Goal: Check status: Check status

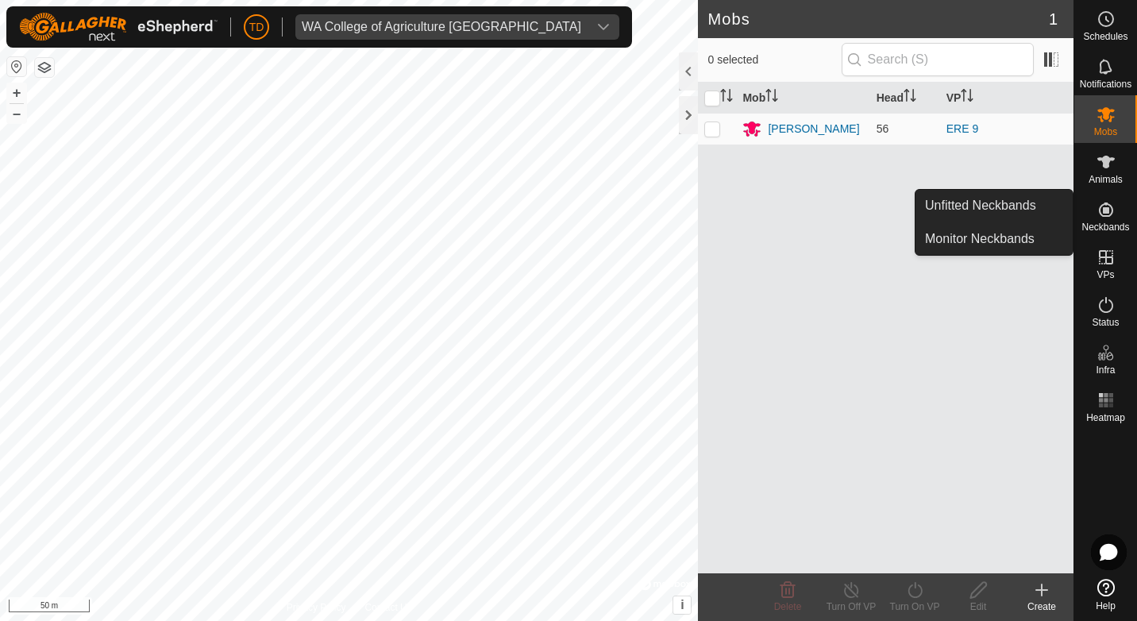
click at [1115, 210] on icon at bounding box center [1105, 209] width 19 height 19
click at [1108, 214] on icon at bounding box center [1105, 209] width 19 height 19
click at [991, 234] on link "Monitor Neckbands" at bounding box center [993, 239] width 157 height 32
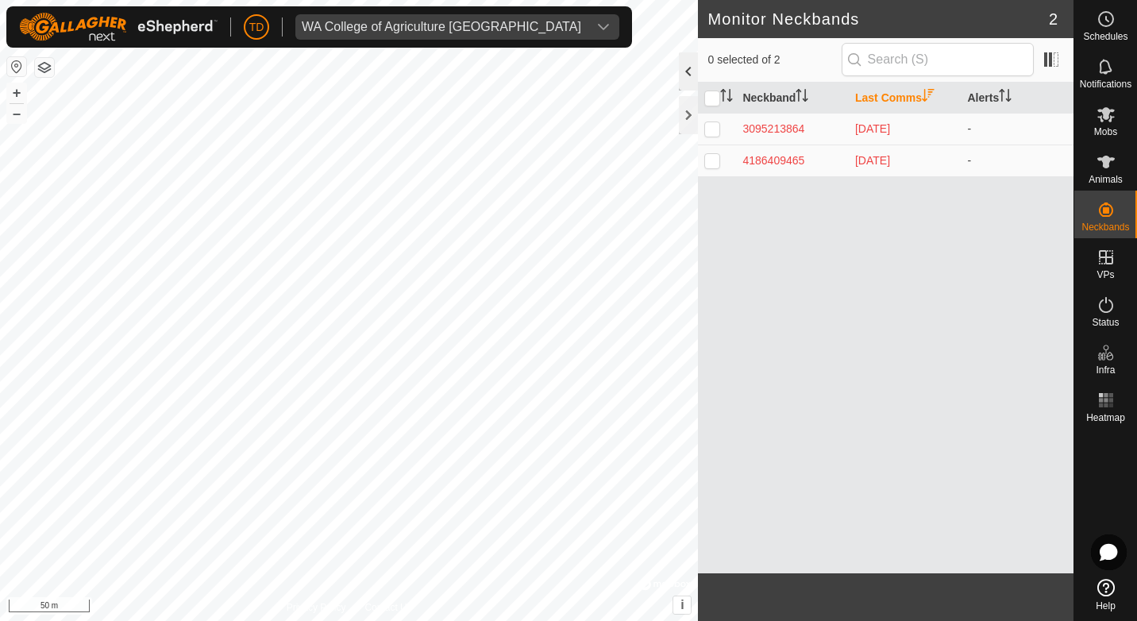
click at [688, 76] on div at bounding box center [688, 71] width 19 height 38
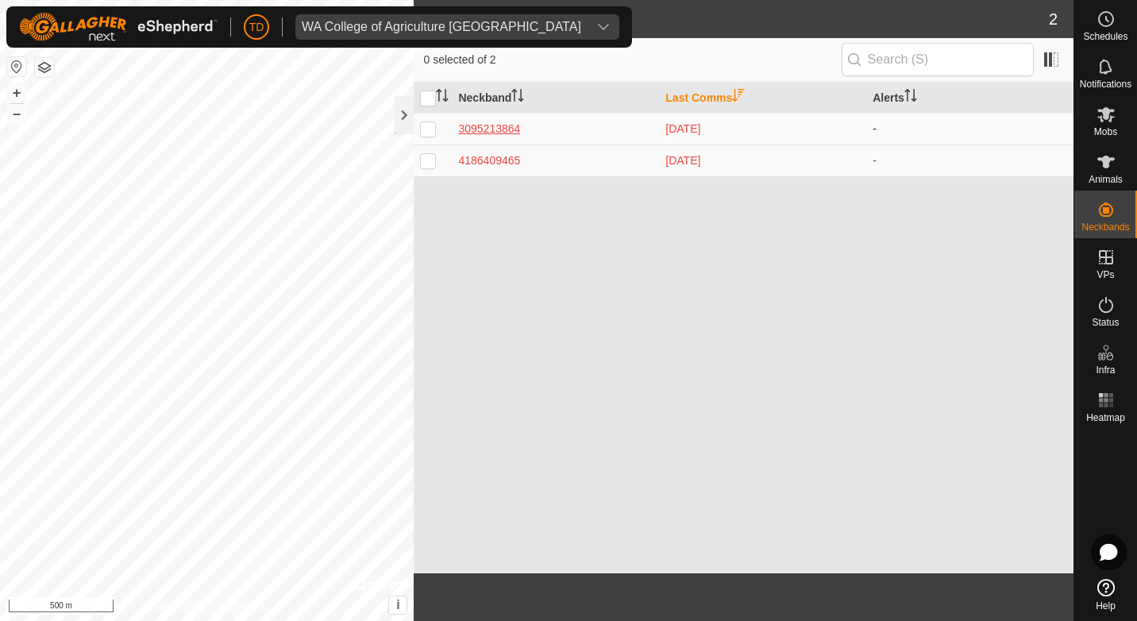
click at [504, 133] on div "3095213864" at bounding box center [555, 129] width 195 height 17
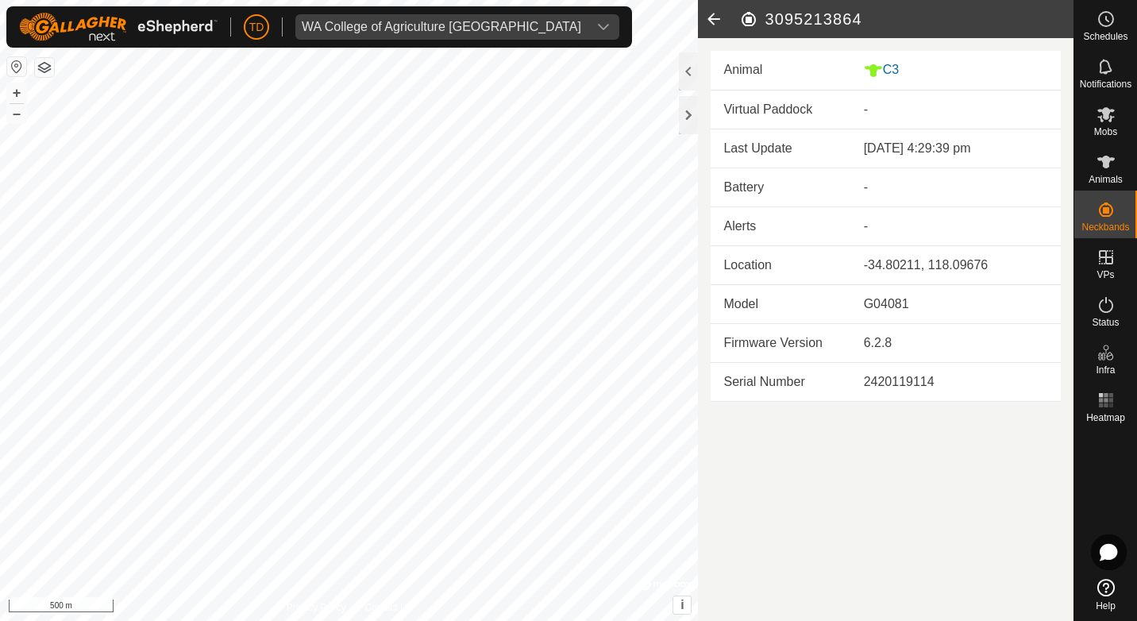
click at [715, 17] on icon at bounding box center [714, 19] width 32 height 38
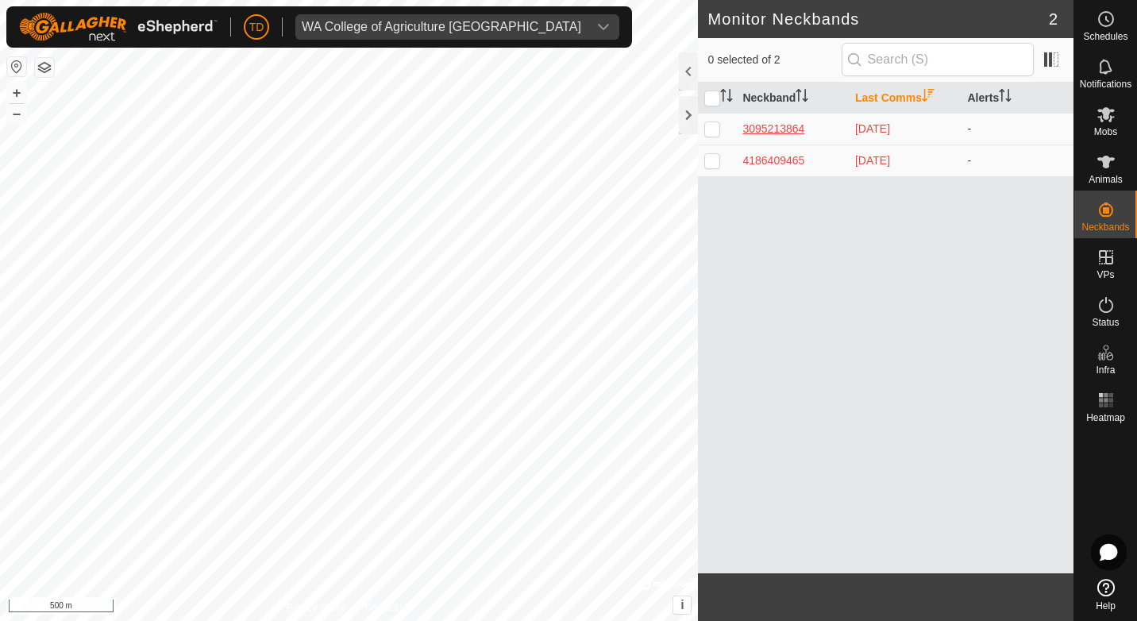
click at [784, 129] on div "3095213864" at bounding box center [792, 129] width 100 height 17
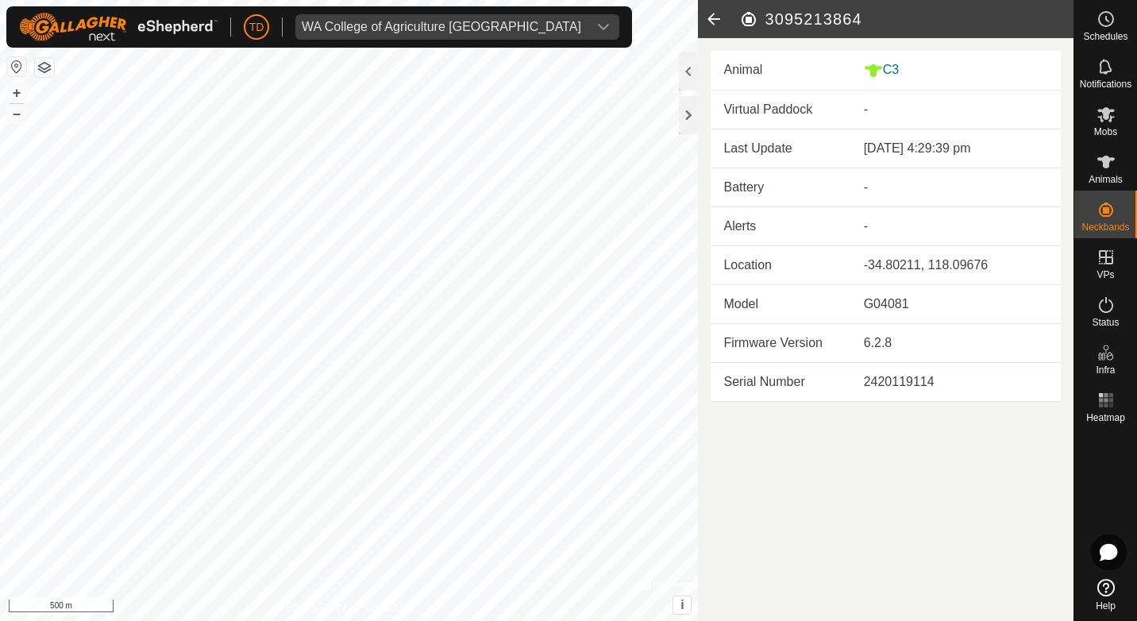
click at [709, 16] on icon at bounding box center [714, 19] width 32 height 38
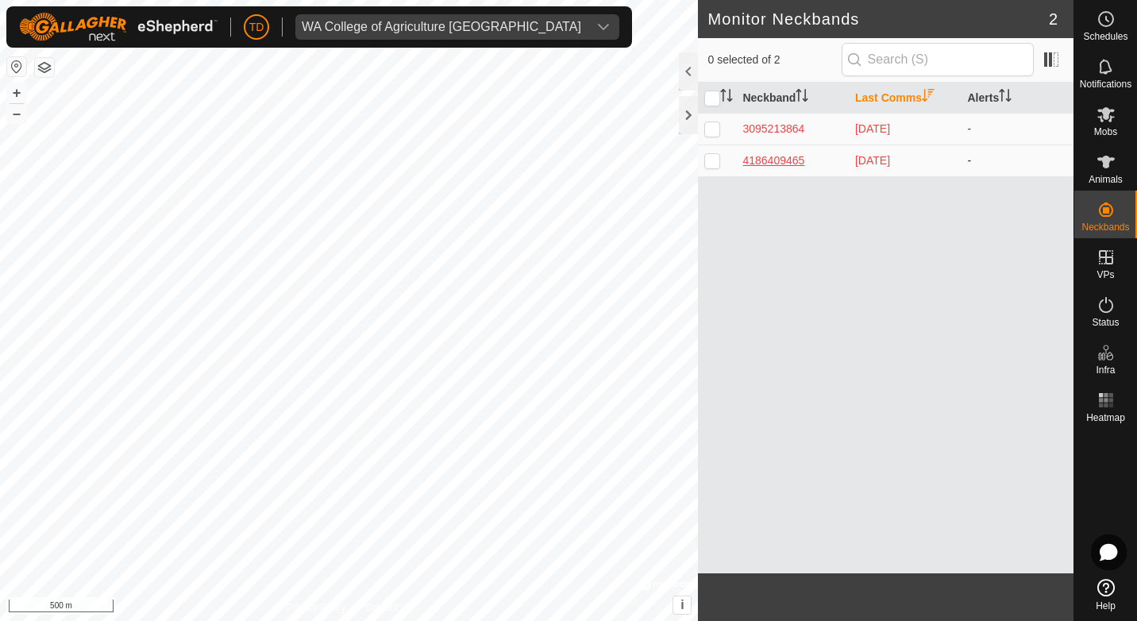
click at [787, 163] on div "4186409465" at bounding box center [792, 160] width 100 height 17
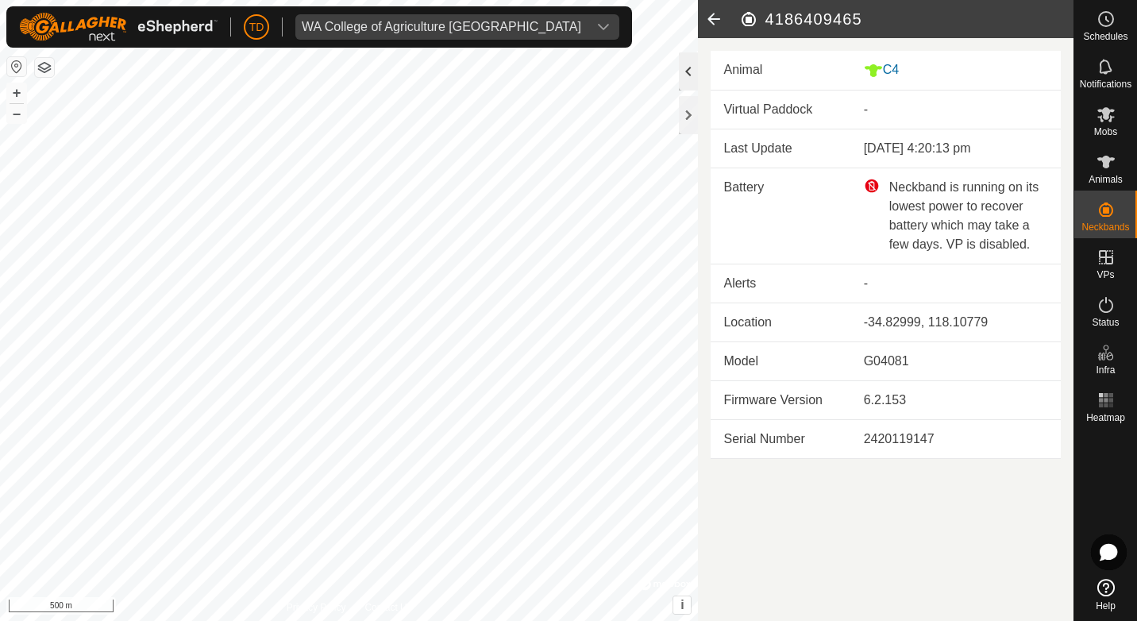
click at [687, 78] on div at bounding box center [688, 71] width 19 height 38
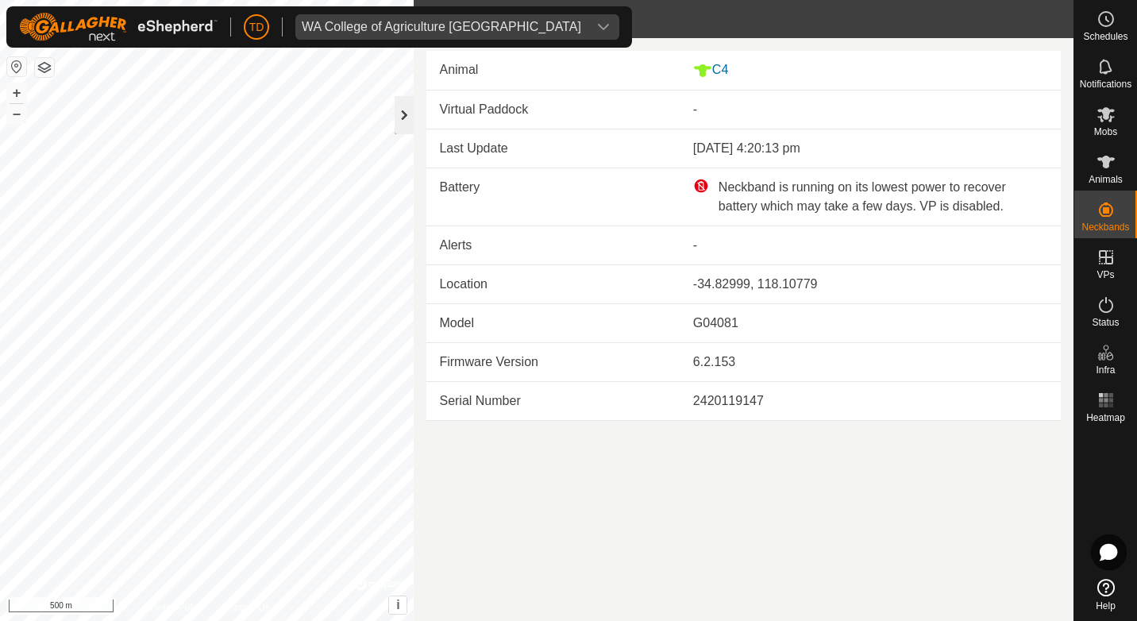
click at [406, 114] on div at bounding box center [404, 115] width 19 height 38
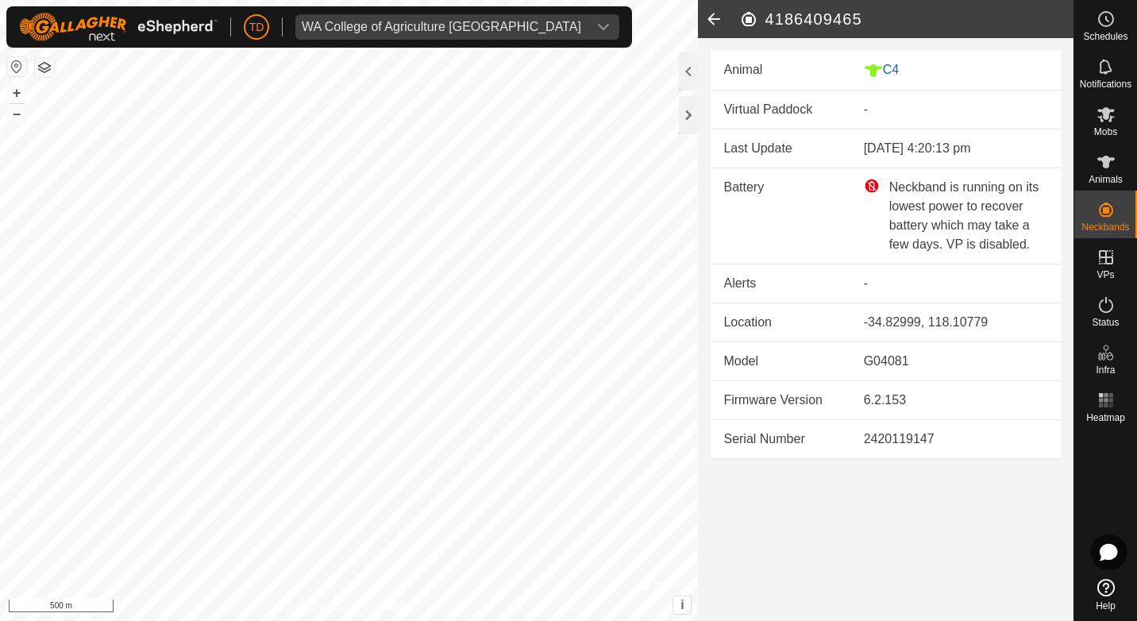
click at [706, 17] on icon at bounding box center [714, 19] width 32 height 38
